Goal: Information Seeking & Learning: Learn about a topic

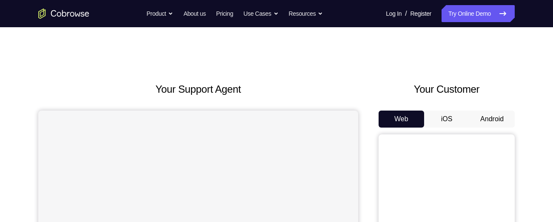
click at [451, 117] on button "iOS" at bounding box center [447, 119] width 46 height 17
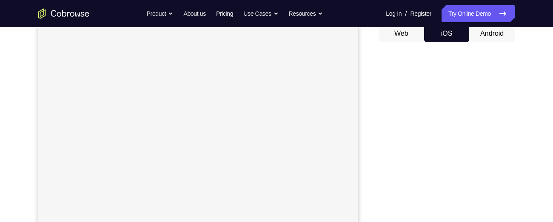
scroll to position [88, 0]
click at [491, 38] on button "Android" at bounding box center [492, 31] width 46 height 17
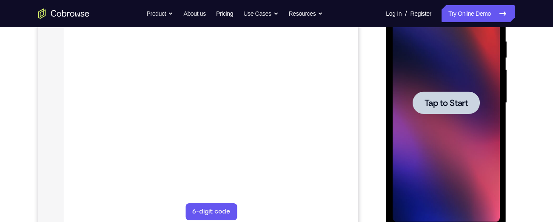
scroll to position [165, 0]
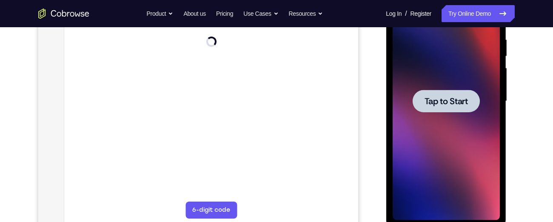
click at [444, 113] on div at bounding box center [445, 101] width 107 height 238
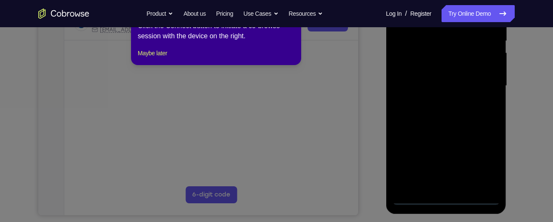
scroll to position [191, 0]
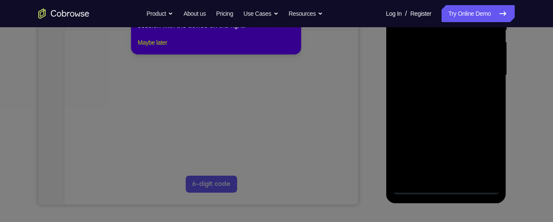
click at [167, 48] on button "Maybe later" at bounding box center [152, 42] width 29 height 10
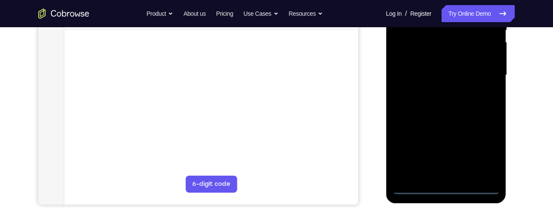
click at [445, 189] on div at bounding box center [445, 75] width 107 height 238
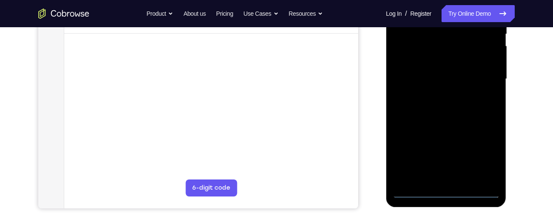
click at [481, 157] on div at bounding box center [445, 79] width 107 height 238
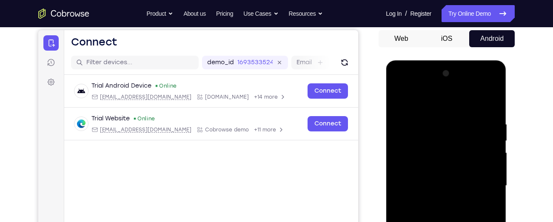
scroll to position [80, 0]
click at [401, 89] on div at bounding box center [445, 186] width 107 height 238
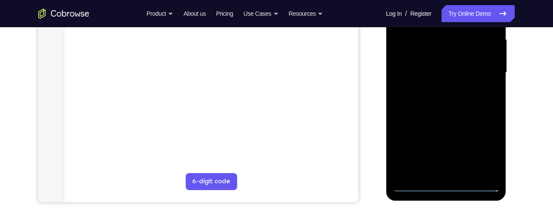
scroll to position [194, 0]
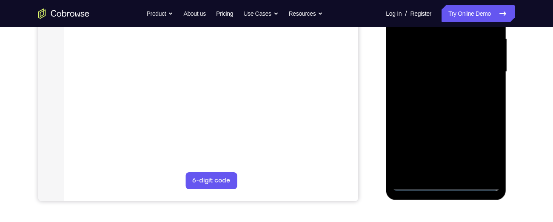
click at [484, 75] on div at bounding box center [445, 72] width 107 height 238
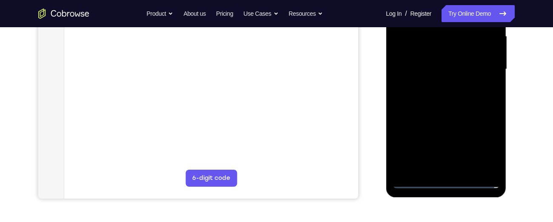
click at [438, 86] on div at bounding box center [445, 69] width 107 height 238
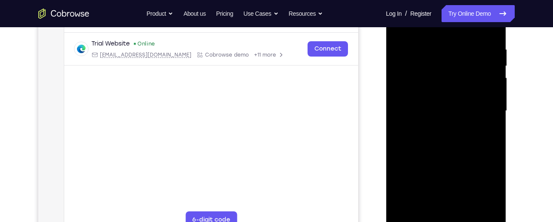
scroll to position [155, 0]
click at [441, 103] on div at bounding box center [445, 111] width 107 height 238
click at [430, 96] on div at bounding box center [445, 111] width 107 height 238
click at [430, 110] on div at bounding box center [445, 111] width 107 height 238
click at [435, 139] on div at bounding box center [445, 111] width 107 height 238
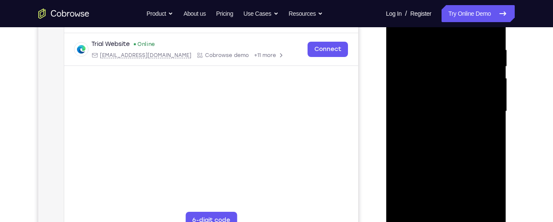
scroll to position [150, 0]
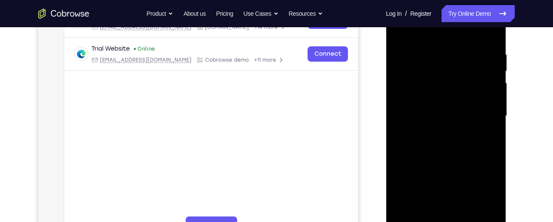
click at [427, 144] on div at bounding box center [445, 116] width 107 height 238
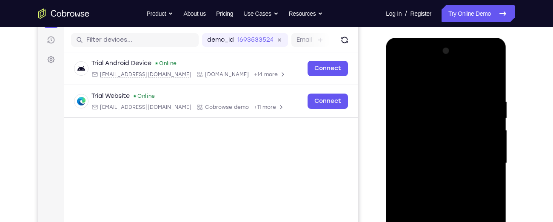
scroll to position [112, 0]
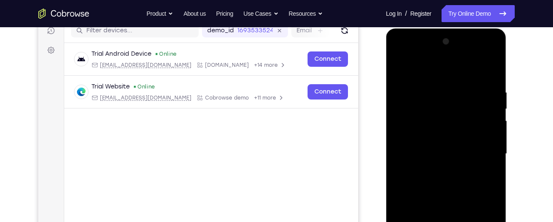
click at [443, 183] on div at bounding box center [445, 154] width 107 height 238
click at [440, 160] on div at bounding box center [445, 154] width 107 height 238
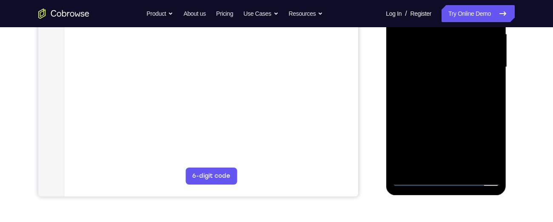
scroll to position [187, 0]
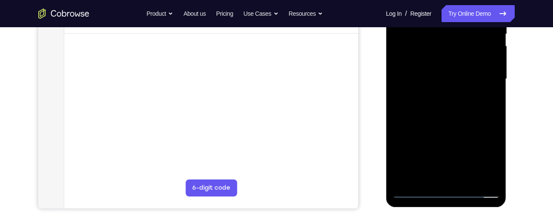
click at [437, 119] on div at bounding box center [445, 79] width 107 height 238
click at [437, 115] on div at bounding box center [445, 79] width 107 height 238
click at [493, 100] on div at bounding box center [445, 79] width 107 height 238
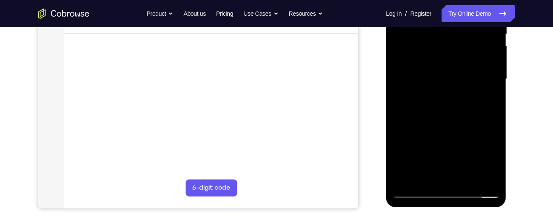
click at [493, 100] on div at bounding box center [445, 79] width 107 height 238
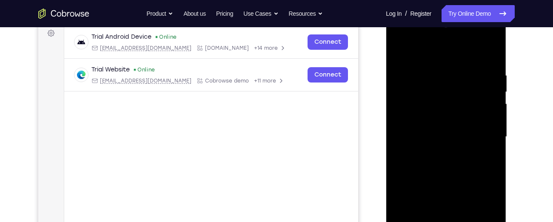
scroll to position [128, 0]
click at [416, 69] on div at bounding box center [445, 138] width 107 height 238
click at [447, 162] on div at bounding box center [445, 138] width 107 height 238
click at [434, 71] on div at bounding box center [445, 138] width 107 height 238
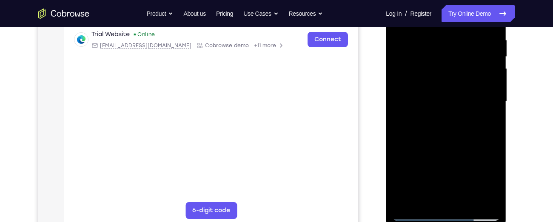
scroll to position [145, 0]
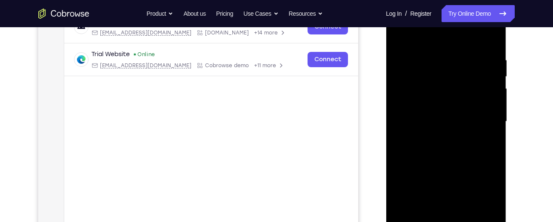
click at [474, 110] on div at bounding box center [445, 122] width 107 height 238
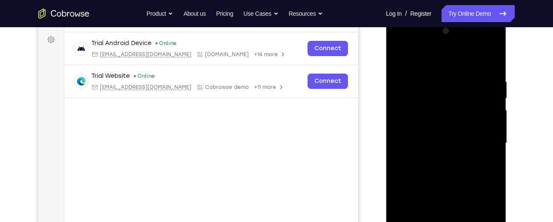
scroll to position [121, 0]
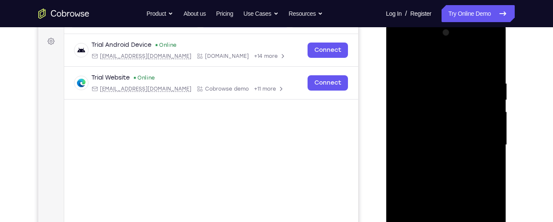
click at [474, 110] on div at bounding box center [445, 145] width 107 height 238
click at [413, 74] on div at bounding box center [445, 145] width 107 height 238
click at [480, 92] on div at bounding box center [445, 145] width 107 height 238
click at [485, 114] on div at bounding box center [445, 145] width 107 height 238
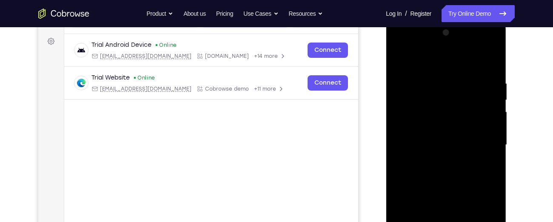
click at [485, 114] on div at bounding box center [445, 145] width 107 height 238
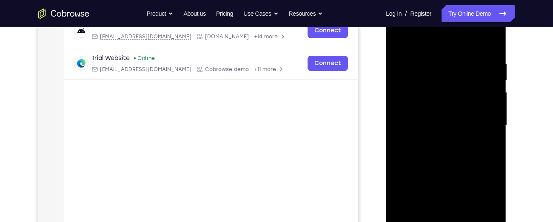
scroll to position [139, 0]
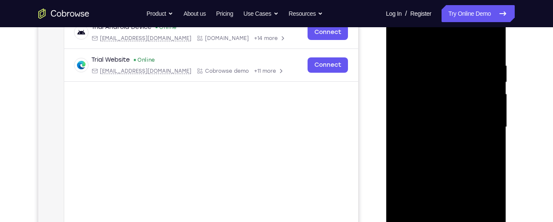
click at [485, 114] on div at bounding box center [445, 127] width 107 height 238
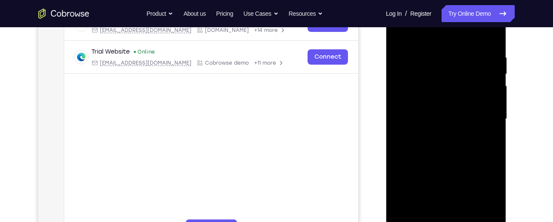
scroll to position [147, 0]
click at [485, 114] on div at bounding box center [445, 119] width 107 height 238
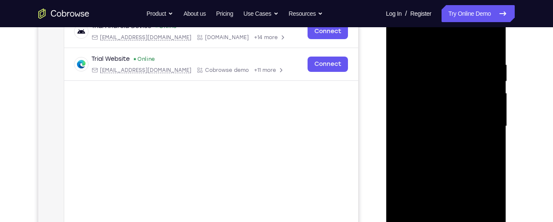
scroll to position [139, 0]
click at [485, 114] on div at bounding box center [445, 127] width 107 height 238
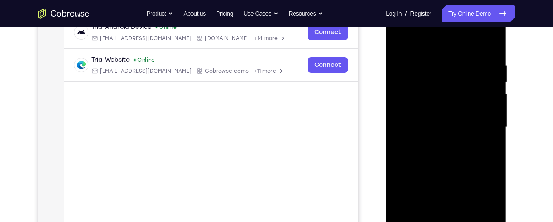
click at [485, 114] on div at bounding box center [445, 127] width 107 height 238
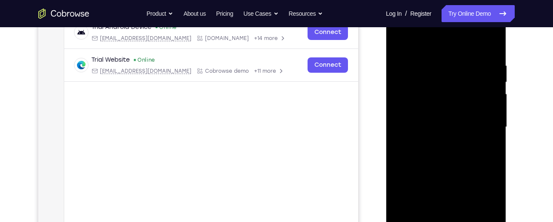
click at [485, 114] on div at bounding box center [445, 127] width 107 height 238
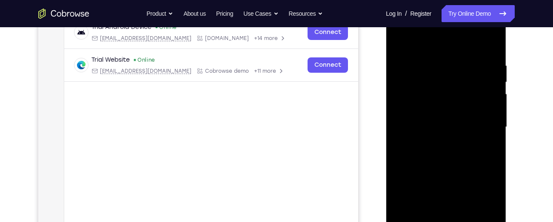
click at [485, 114] on div at bounding box center [445, 127] width 107 height 238
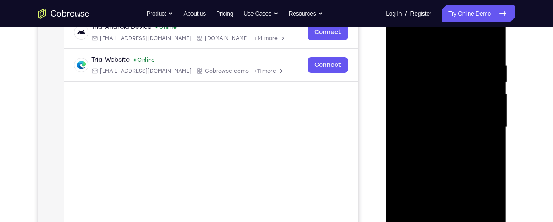
click at [485, 114] on div at bounding box center [445, 127] width 107 height 238
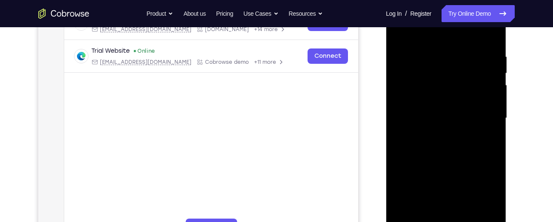
scroll to position [148, 0]
click at [485, 109] on div at bounding box center [445, 118] width 107 height 238
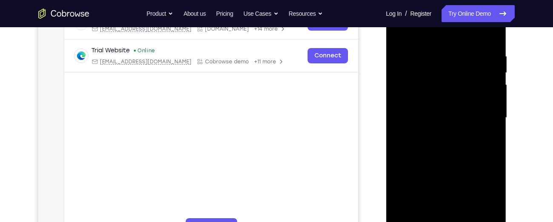
click at [485, 109] on div at bounding box center [445, 118] width 107 height 238
click at [489, 33] on div at bounding box center [445, 118] width 107 height 238
drag, startPoint x: 468, startPoint y: 126, endPoint x: 466, endPoint y: -7, distance: 133.2
click at [466, 0] on div at bounding box center [446, 119] width 120 height 254
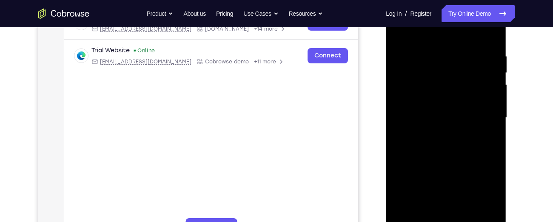
drag, startPoint x: 459, startPoint y: 131, endPoint x: 450, endPoint y: 14, distance: 116.9
click at [450, 14] on div at bounding box center [445, 118] width 107 height 238
click at [494, 132] on div at bounding box center [445, 118] width 107 height 238
click at [494, 129] on div at bounding box center [445, 118] width 107 height 238
drag, startPoint x: 478, startPoint y: 167, endPoint x: 473, endPoint y: 60, distance: 107.8
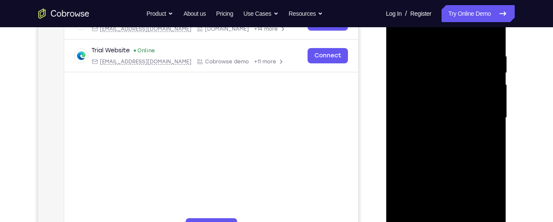
click at [473, 60] on div at bounding box center [445, 118] width 107 height 238
drag, startPoint x: 467, startPoint y: 161, endPoint x: 461, endPoint y: 95, distance: 65.8
click at [461, 95] on div at bounding box center [445, 118] width 107 height 238
drag, startPoint x: 457, startPoint y: 167, endPoint x: 449, endPoint y: 48, distance: 118.5
click at [449, 48] on div at bounding box center [445, 118] width 107 height 238
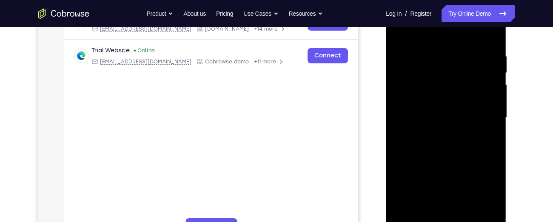
drag, startPoint x: 450, startPoint y: 140, endPoint x: 451, endPoint y: 31, distance: 109.3
click at [451, 31] on div at bounding box center [445, 118] width 107 height 238
drag, startPoint x: 451, startPoint y: 137, endPoint x: 451, endPoint y: 28, distance: 108.9
click at [451, 28] on div at bounding box center [445, 118] width 107 height 238
click at [493, 147] on div at bounding box center [445, 118] width 107 height 238
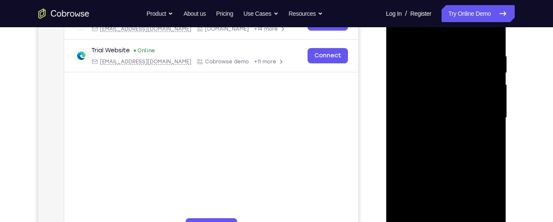
drag, startPoint x: 464, startPoint y: 167, endPoint x: 456, endPoint y: 126, distance: 41.5
click at [456, 126] on div at bounding box center [445, 118] width 107 height 238
click at [490, 110] on div at bounding box center [445, 118] width 107 height 238
drag, startPoint x: 451, startPoint y: 171, endPoint x: 448, endPoint y: 67, distance: 104.3
click at [448, 67] on div at bounding box center [445, 118] width 107 height 238
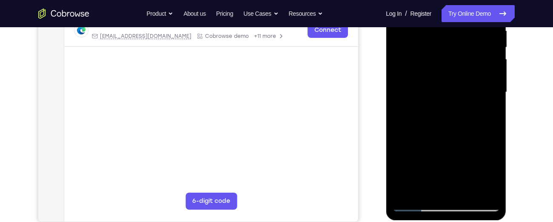
scroll to position [173, 0]
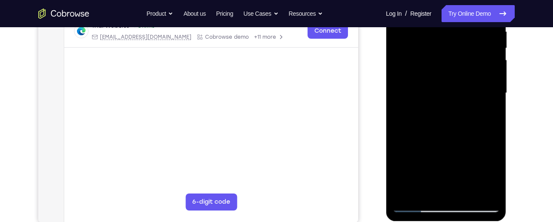
drag, startPoint x: 457, startPoint y: 94, endPoint x: 454, endPoint y: 29, distance: 65.2
click at [454, 29] on div at bounding box center [445, 93] width 107 height 238
drag, startPoint x: 454, startPoint y: 139, endPoint x: 451, endPoint y: 30, distance: 109.4
click at [451, 30] on div at bounding box center [445, 93] width 107 height 238
drag, startPoint x: 462, startPoint y: 143, endPoint x: 455, endPoint y: 8, distance: 135.0
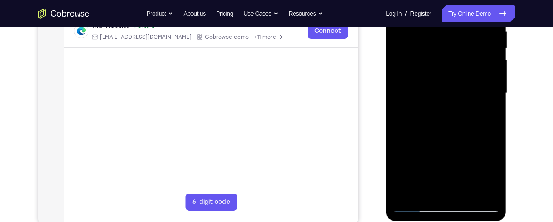
click at [455, 8] on div at bounding box center [445, 93] width 107 height 238
drag, startPoint x: 460, startPoint y: 135, endPoint x: 453, endPoint y: 27, distance: 107.9
click at [453, 27] on div at bounding box center [445, 93] width 107 height 238
drag, startPoint x: 459, startPoint y: 143, endPoint x: 451, endPoint y: 31, distance: 111.8
click at [451, 31] on div at bounding box center [445, 93] width 107 height 238
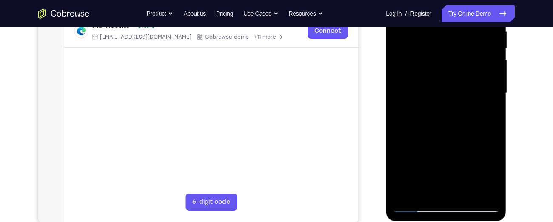
drag, startPoint x: 452, startPoint y: 153, endPoint x: 446, endPoint y: 80, distance: 73.4
click at [446, 80] on div at bounding box center [445, 93] width 107 height 238
drag, startPoint x: 450, startPoint y: 141, endPoint x: 448, endPoint y: 100, distance: 41.3
click at [448, 100] on div at bounding box center [445, 93] width 107 height 238
drag, startPoint x: 456, startPoint y: 175, endPoint x: 446, endPoint y: 36, distance: 139.5
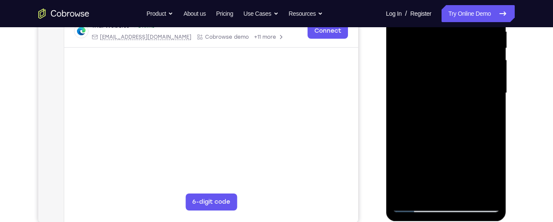
click at [446, 36] on div at bounding box center [445, 93] width 107 height 238
drag, startPoint x: 443, startPoint y: 151, endPoint x: 437, endPoint y: 44, distance: 107.0
click at [437, 44] on div at bounding box center [445, 93] width 107 height 238
drag, startPoint x: 442, startPoint y: 142, endPoint x: 441, endPoint y: 44, distance: 97.4
click at [441, 44] on div at bounding box center [445, 93] width 107 height 238
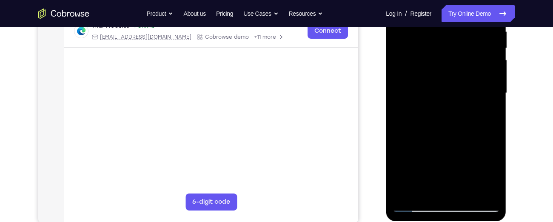
drag, startPoint x: 436, startPoint y: 150, endPoint x: 435, endPoint y: 27, distance: 122.9
click at [435, 27] on div at bounding box center [445, 93] width 107 height 238
drag, startPoint x: 428, startPoint y: 134, endPoint x: 425, endPoint y: 75, distance: 59.2
click at [425, 75] on div at bounding box center [445, 93] width 107 height 238
click at [493, 96] on div at bounding box center [445, 93] width 107 height 238
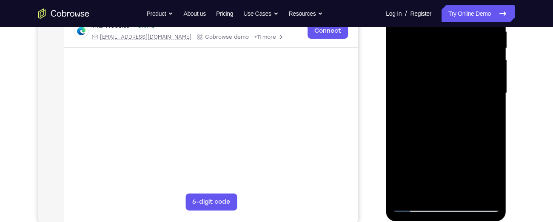
click at [493, 96] on div at bounding box center [445, 93] width 107 height 238
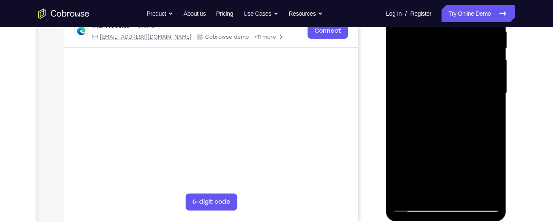
click at [493, 96] on div at bounding box center [445, 93] width 107 height 238
drag, startPoint x: 451, startPoint y: 157, endPoint x: 445, endPoint y: 33, distance: 124.3
click at [445, 33] on div at bounding box center [445, 93] width 107 height 238
drag, startPoint x: 432, startPoint y: 131, endPoint x: 426, endPoint y: 73, distance: 58.2
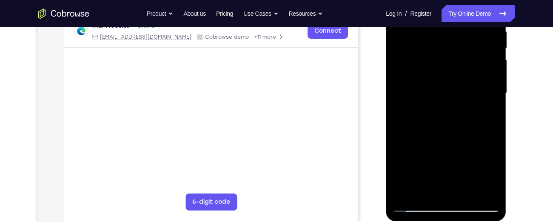
click at [426, 73] on div at bounding box center [445, 93] width 107 height 238
click at [493, 86] on div at bounding box center [445, 93] width 107 height 238
click at [408, 191] on div at bounding box center [445, 93] width 107 height 238
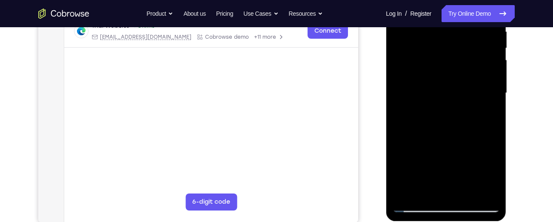
click at [408, 191] on div at bounding box center [445, 93] width 107 height 238
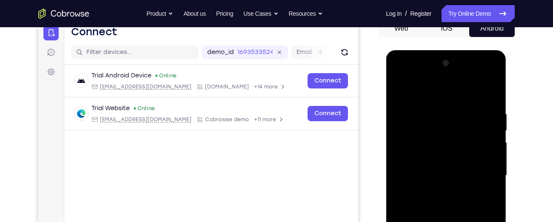
scroll to position [90, 0]
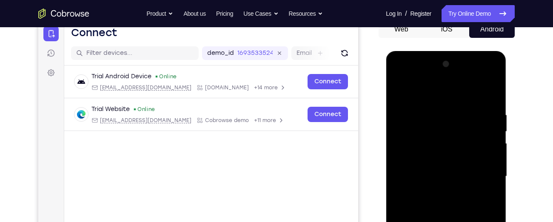
drag, startPoint x: 422, startPoint y: 187, endPoint x: 403, endPoint y: 95, distance: 94.3
click at [403, 95] on div at bounding box center [445, 176] width 107 height 238
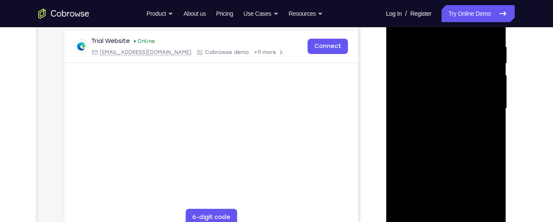
scroll to position [163, 0]
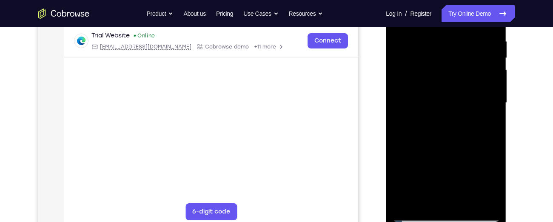
drag, startPoint x: 423, startPoint y: 91, endPoint x: 416, endPoint y: 215, distance: 124.9
click at [416, 215] on div at bounding box center [445, 103] width 107 height 238
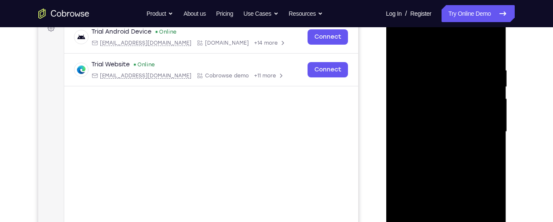
scroll to position [135, 0]
click at [451, 64] on div at bounding box center [445, 131] width 107 height 238
click at [491, 157] on div at bounding box center [445, 131] width 107 height 238
click at [484, 115] on div at bounding box center [445, 131] width 107 height 238
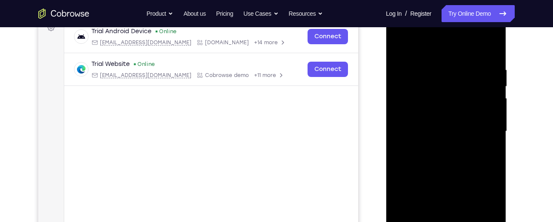
click at [484, 115] on div at bounding box center [445, 131] width 107 height 238
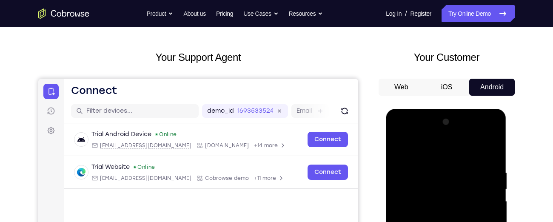
scroll to position [30, 0]
